Goal: Task Accomplishment & Management: Manage account settings

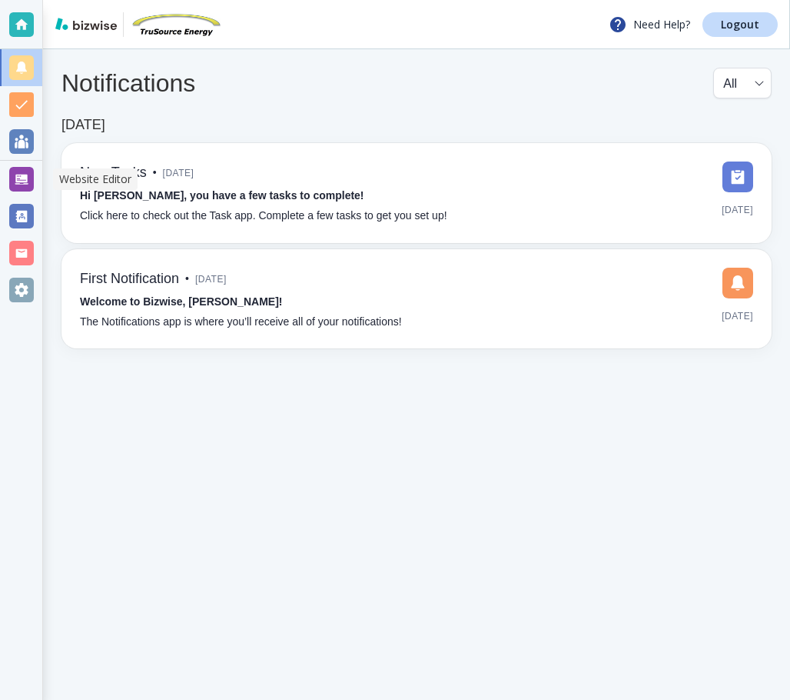
click at [13, 185] on div at bounding box center [21, 179] width 25 height 25
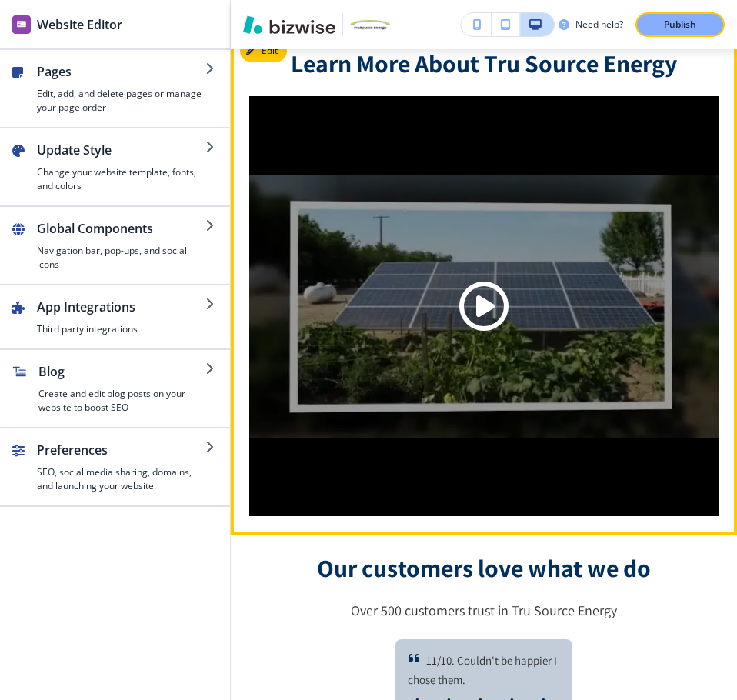
scroll to position [3454, 0]
